Goal: Information Seeking & Learning: Find specific fact

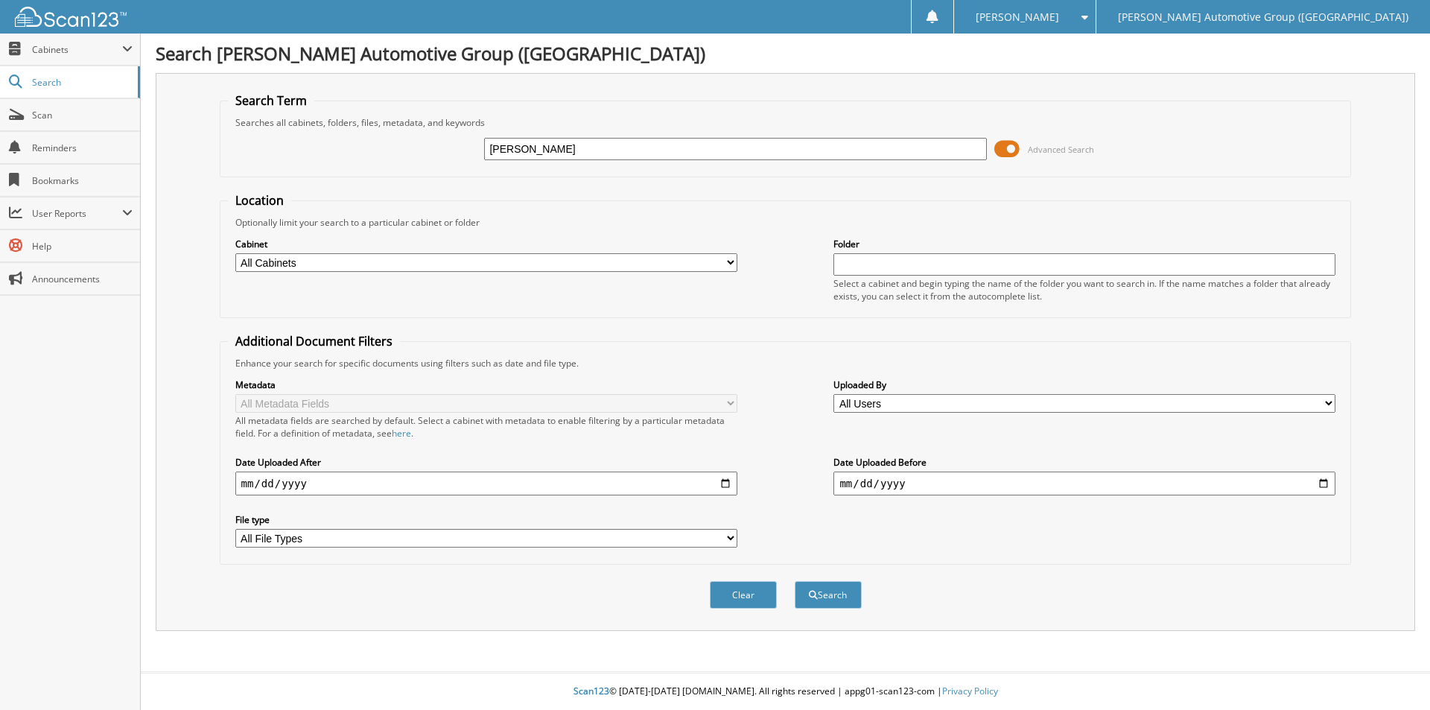
type input "[PERSON_NAME]"
click at [795, 581] on button "Search" at bounding box center [828, 595] width 67 height 28
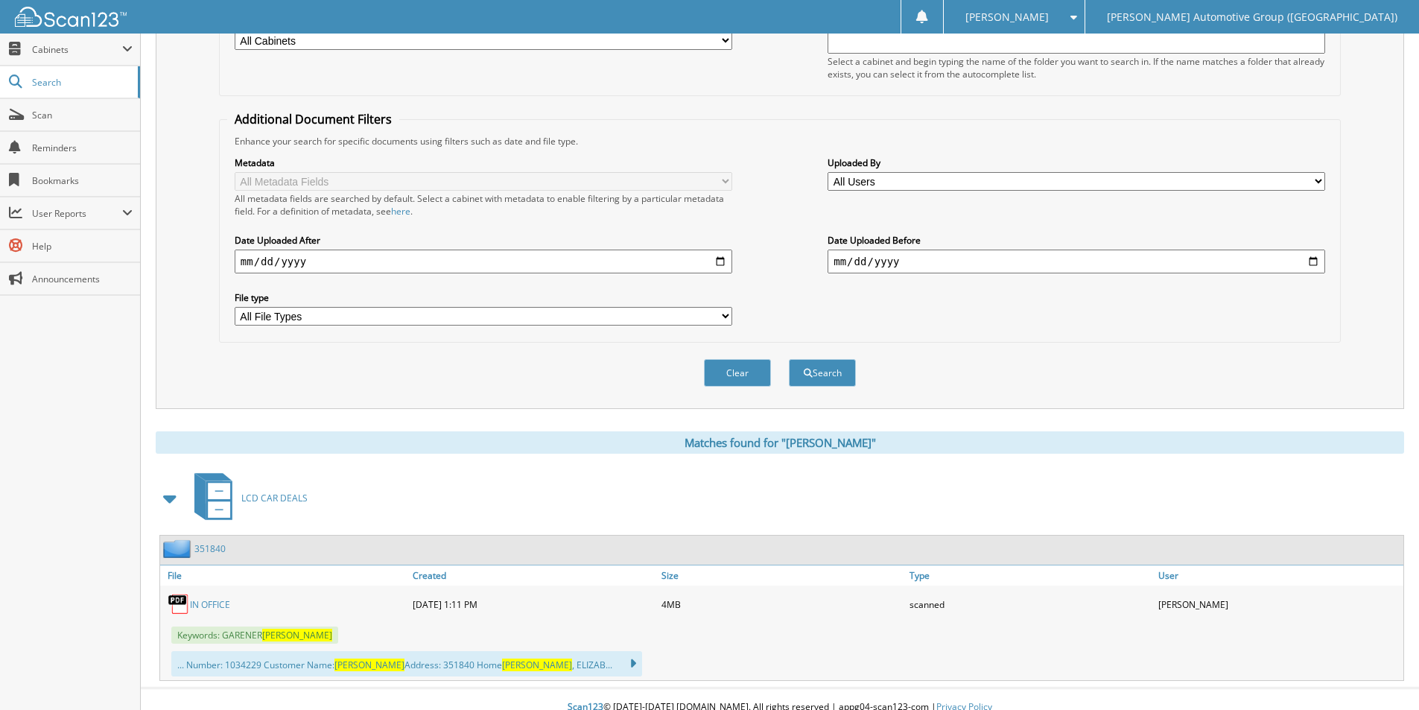
scroll to position [238, 0]
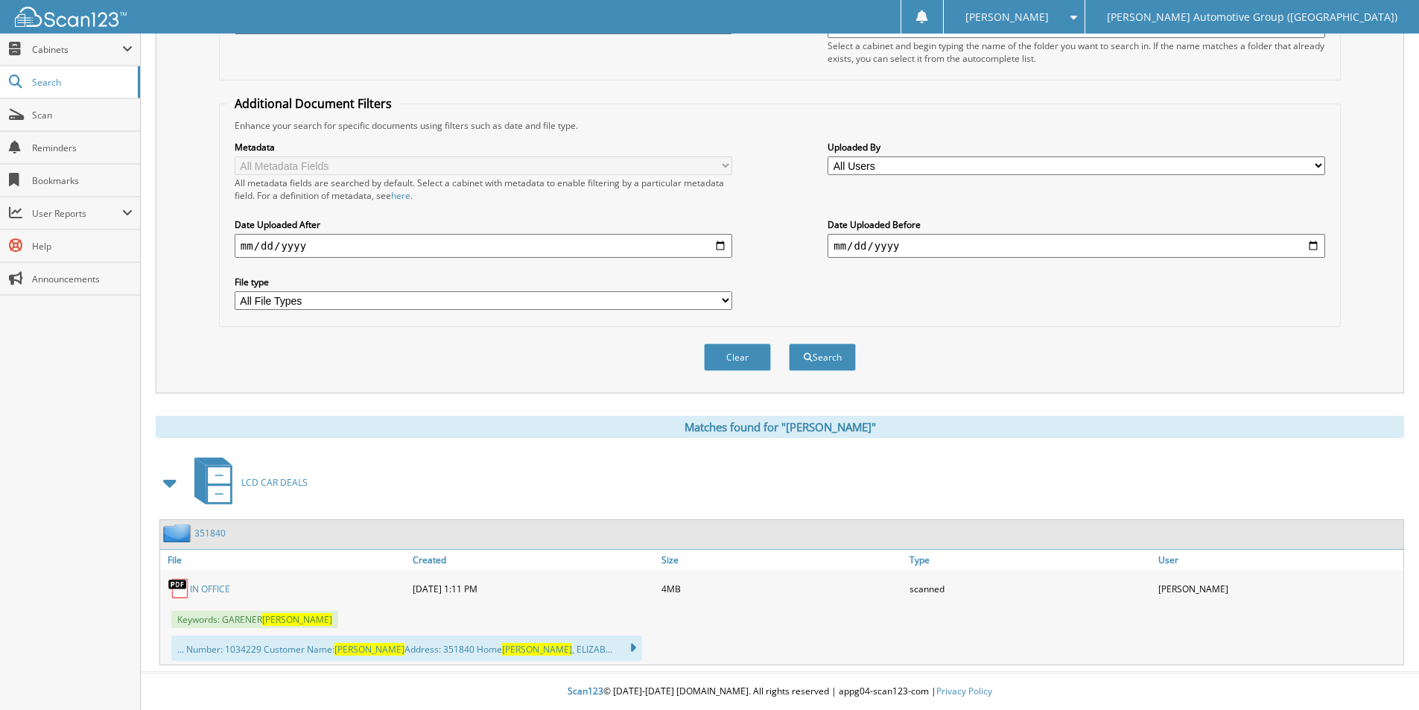
click at [223, 585] on link "IN OFFICE" at bounding box center [210, 589] width 40 height 13
click at [203, 539] on div "351840" at bounding box center [193, 533] width 66 height 19
click at [211, 534] on link "351840" at bounding box center [209, 533] width 31 height 13
